Goal: Task Accomplishment & Management: Use online tool/utility

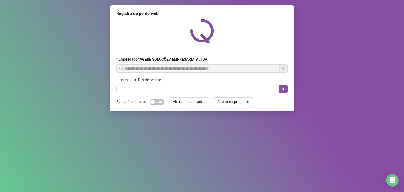
click at [219, 84] on div "Insira o seu PIN de acesso" at bounding box center [202, 81] width 172 height 8
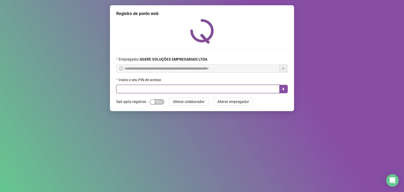
click at [222, 87] on input "text" at bounding box center [197, 89] width 163 height 8
type input "*****"
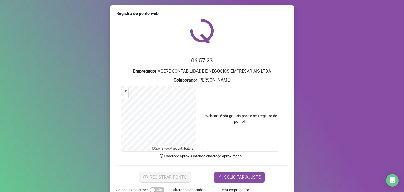
scroll to position [13, 0]
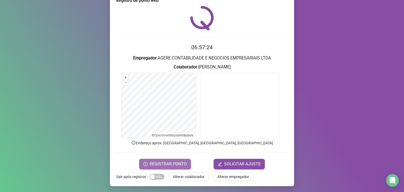
click at [177, 162] on span "REGISTRAR PONTO" at bounding box center [168, 164] width 37 height 6
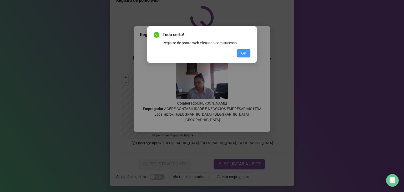
drag, startPoint x: 241, startPoint y: 53, endPoint x: 223, endPoint y: 46, distance: 19.2
click at [241, 53] on button "OK" at bounding box center [243, 53] width 13 height 8
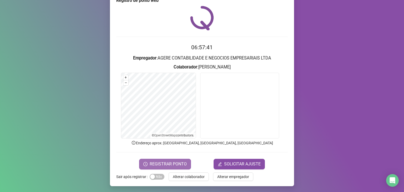
click at [185, 164] on span "REGISTRAR PONTO" at bounding box center [168, 164] width 37 height 6
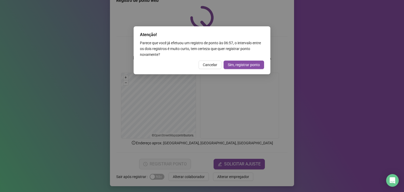
click at [208, 64] on span "Cancelar" at bounding box center [210, 65] width 14 height 6
